Goal: Task Accomplishment & Management: Use online tool/utility

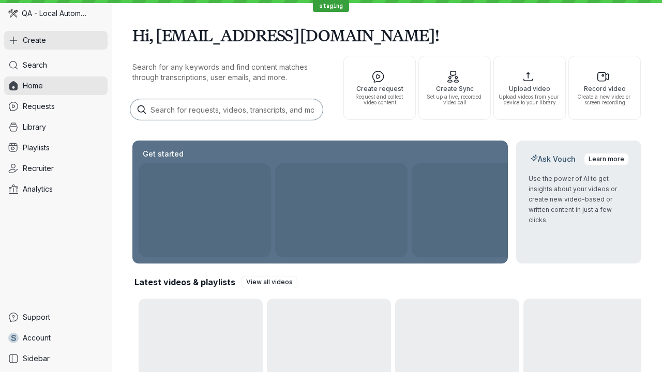
click at [56, 40] on button "Create" at bounding box center [55, 40] width 103 height 19
